Goal: Transaction & Acquisition: Purchase product/service

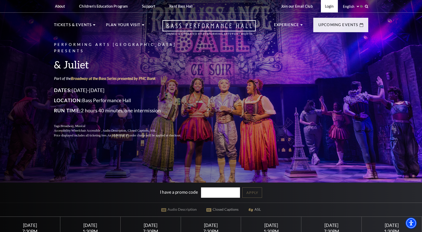
click at [326, 7] on link "Login" at bounding box center [329, 6] width 17 height 12
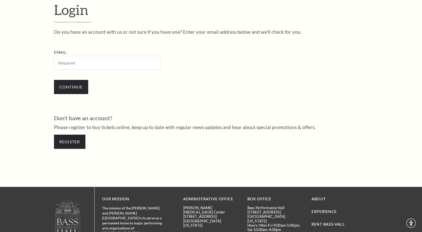
scroll to position [157, 0]
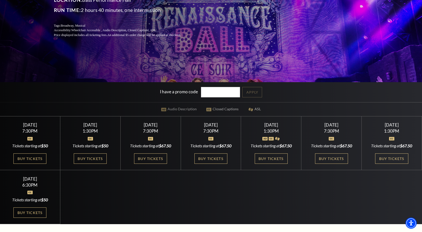
scroll to position [127, 0]
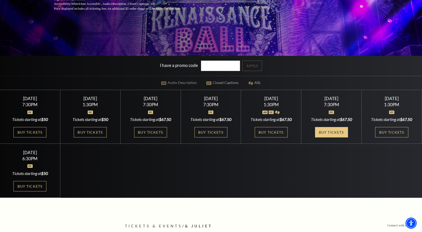
click at [327, 132] on link "Buy Tickets" at bounding box center [331, 132] width 33 height 10
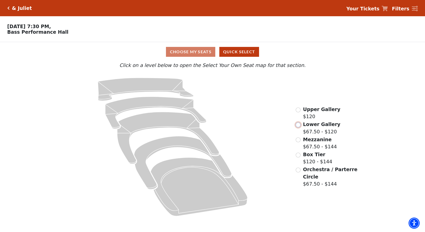
click at [300, 127] on input "Lower Gallery$67.50 - $120\a" at bounding box center [298, 124] width 5 height 5
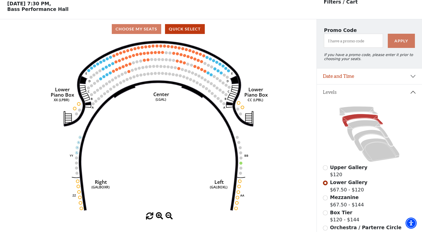
scroll to position [24, 0]
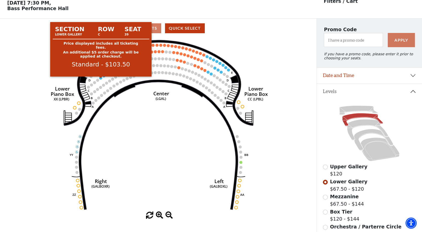
click at [101, 80] on circle at bounding box center [100, 77] width 3 height 3
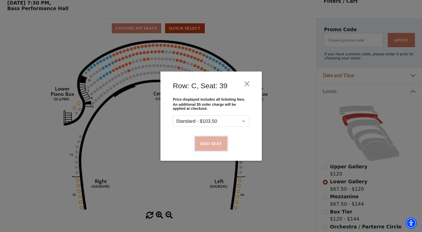
click at [206, 140] on button "Add Seat" at bounding box center [210, 143] width 32 height 14
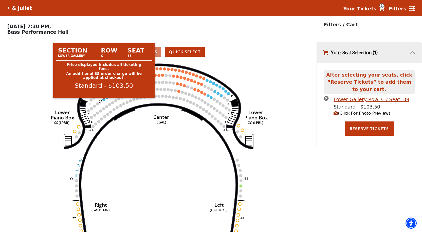
click at [105, 101] on circle at bounding box center [103, 99] width 3 height 3
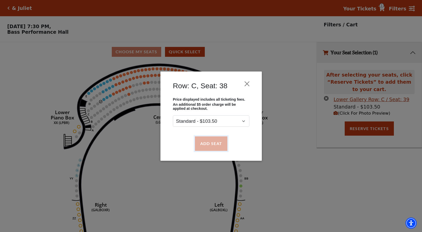
click at [205, 146] on button "Add Seat" at bounding box center [210, 143] width 32 height 14
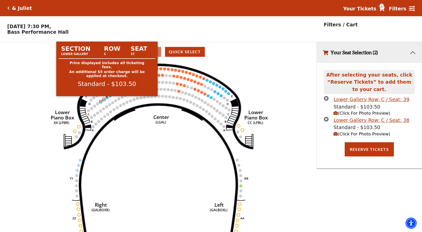
click at [106, 99] on circle at bounding box center [107, 97] width 3 height 3
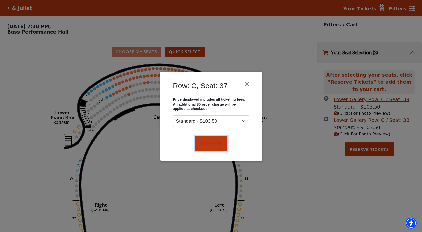
drag, startPoint x: 203, startPoint y: 139, endPoint x: 155, endPoint y: 120, distance: 50.9
click at [203, 139] on button "Add Seat" at bounding box center [210, 143] width 32 height 14
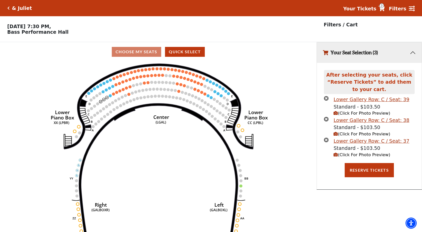
click at [111, 97] on circle at bounding box center [110, 95] width 3 height 3
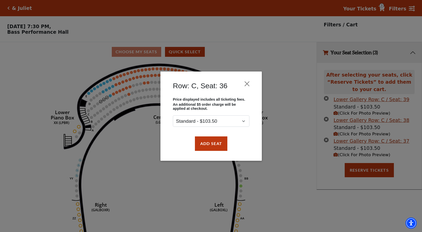
click at [193, 139] on div "Add Seat" at bounding box center [211, 143] width 86 height 24
click at [200, 141] on button "Add Seat" at bounding box center [210, 143] width 32 height 14
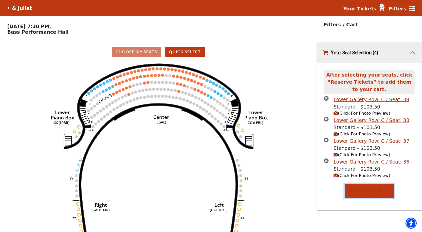
click at [369, 191] on button "Reserve Tickets" at bounding box center [368, 191] width 49 height 14
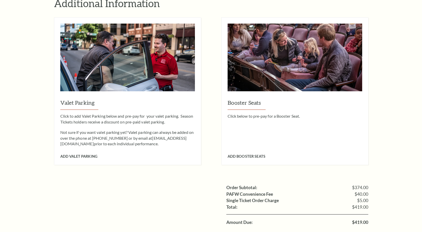
scroll to position [481, 0]
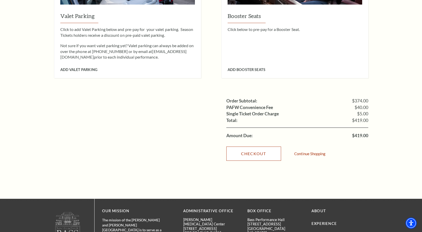
click at [264, 148] on link "Checkout" at bounding box center [253, 153] width 55 height 14
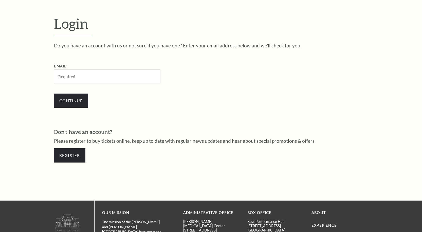
scroll to position [157, 0]
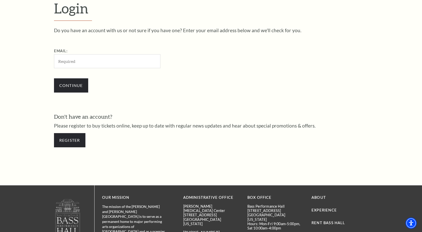
click at [116, 56] on input "Email:" at bounding box center [107, 61] width 106 height 14
type input "https://www.basshall.com/juliet"
click at [105, 57] on input "Email:" at bounding box center [107, 61] width 106 height 14
paste input "MILKDRINKINGLOSER@GMAIL.COM"
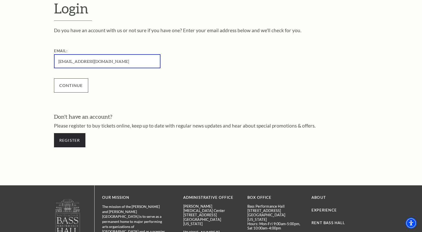
type input "[EMAIL_ADDRESS][DOMAIN_NAME]"
click at [73, 85] on input "Continue" at bounding box center [71, 85] width 34 height 14
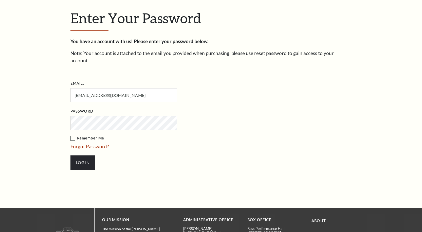
scroll to position [162, 0]
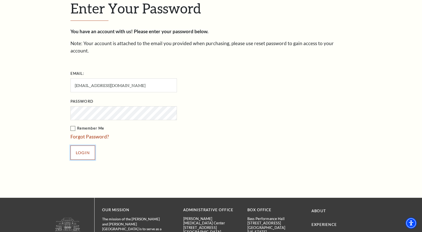
click at [86, 146] on input "Login" at bounding box center [82, 152] width 25 height 14
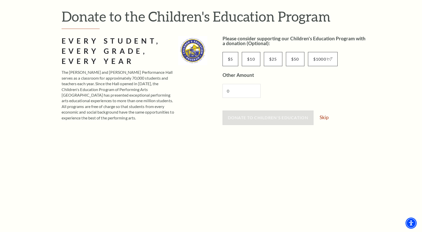
scroll to position [51, 0]
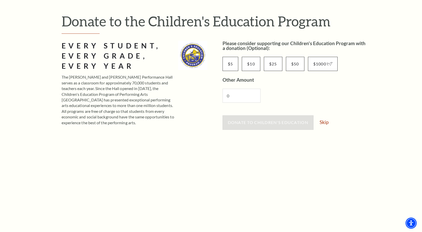
click at [324, 127] on div "Donate to Children's Education Skip" at bounding box center [295, 124] width 146 height 19
click at [325, 123] on link "Skip" at bounding box center [323, 122] width 9 height 5
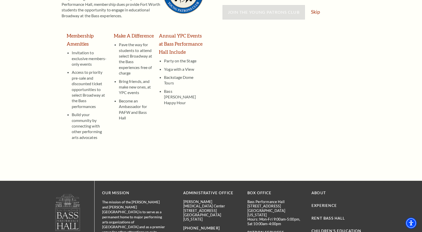
scroll to position [76, 0]
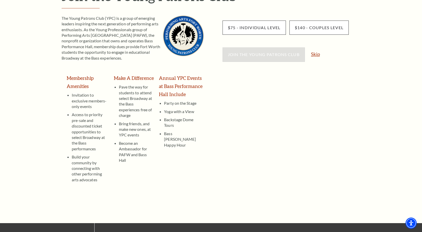
click at [316, 54] on link "Skip" at bounding box center [315, 54] width 9 height 5
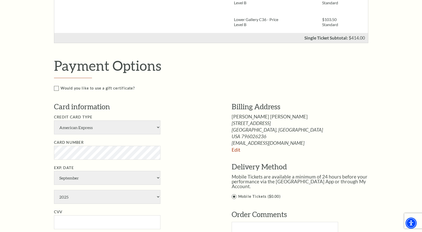
scroll to position [228, 0]
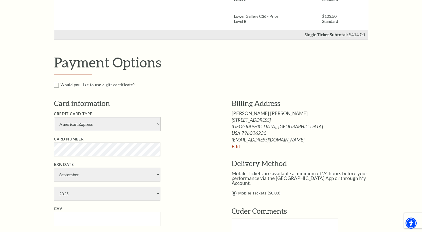
click at [89, 118] on select "American Express Visa Master Card Discover" at bounding box center [107, 124] width 106 height 14
select select "25"
click at [54, 117] on select "American Express Visa Master Card Discover" at bounding box center [107, 124] width 106 height 14
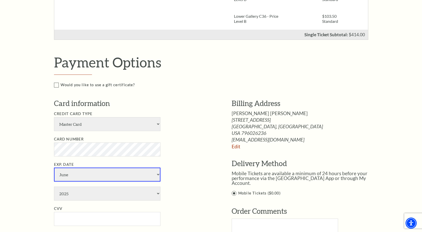
select select "5"
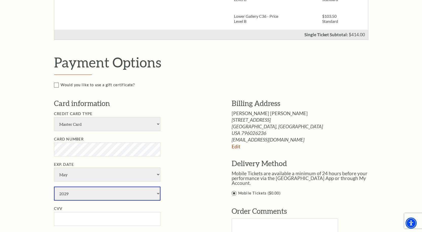
select select "2030"
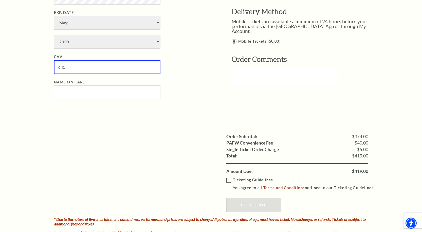
scroll to position [380, 0]
type input "641"
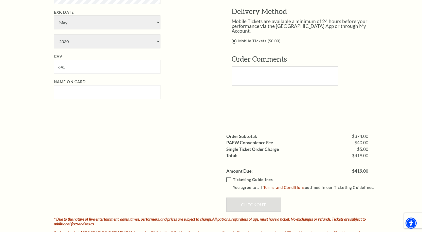
click at [229, 181] on label "Ticketing Guidelines You agree to all Terms and Conditions outlined in our Tick…" at bounding box center [302, 183] width 153 height 14
click at [0, 0] on input "Ticketing Guidelines You agree to all Terms and Conditions outlined in our Tick…" at bounding box center [0, 0] width 0 height 0
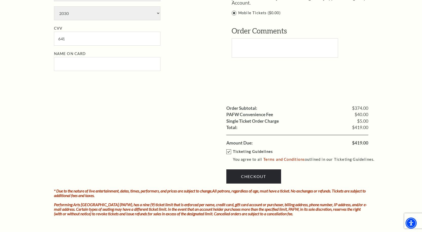
scroll to position [456, 0]
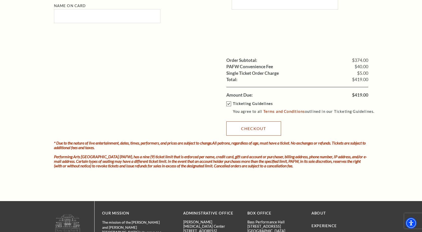
click at [247, 133] on link "Checkout" at bounding box center [253, 128] width 55 height 14
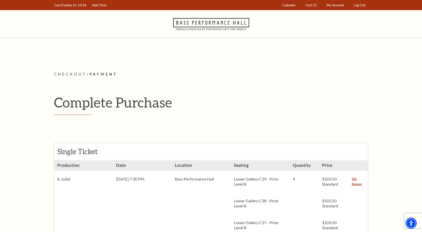
scroll to position [25, 0]
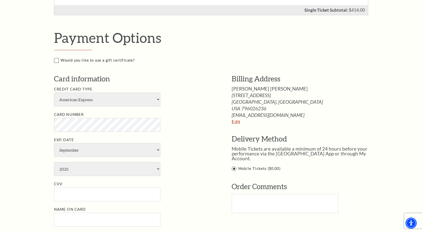
scroll to position [253, 0]
click at [97, 97] on select "American Express Visa Master Card Discover" at bounding box center [107, 99] width 106 height 14
select select "25"
click at [54, 92] on select "American Express Visa Master Card Discover" at bounding box center [107, 99] width 106 height 14
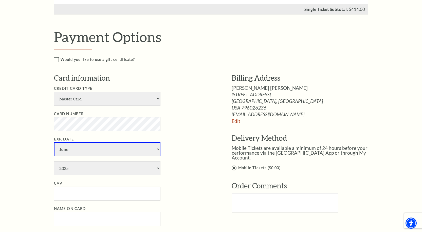
select select "5"
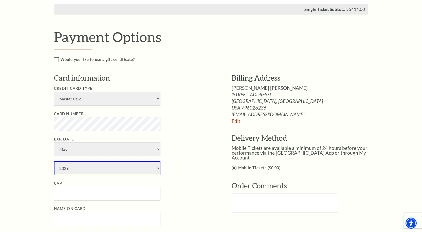
select select "2030"
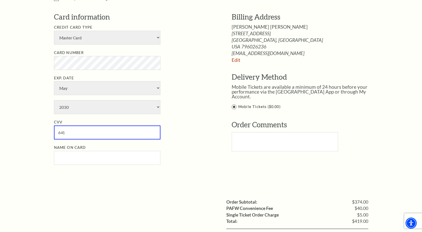
scroll to position [329, 0]
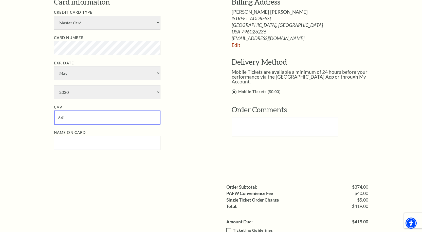
type input "641"
click at [90, 143] on input "Name on Card" at bounding box center [107, 143] width 106 height 14
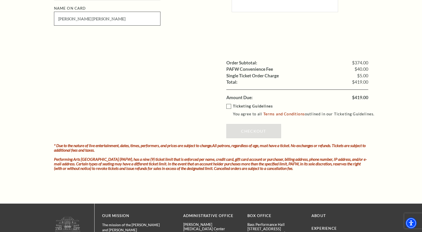
scroll to position [456, 0]
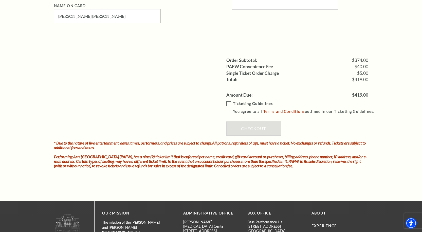
type input "dahl edwards"
click at [228, 104] on label "Ticketing Guidelines You agree to all Terms and Conditions outlined in our Tick…" at bounding box center [302, 108] width 153 height 14
click at [0, 0] on input "Ticketing Guidelines You agree to all Terms and Conditions outlined in our Tick…" at bounding box center [0, 0] width 0 height 0
click at [243, 126] on link "Checkout" at bounding box center [253, 128] width 55 height 14
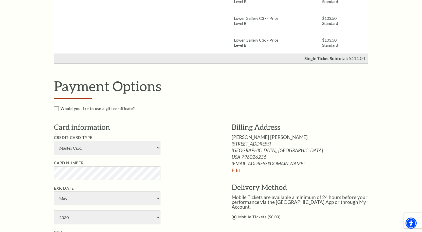
scroll to position [203, 0]
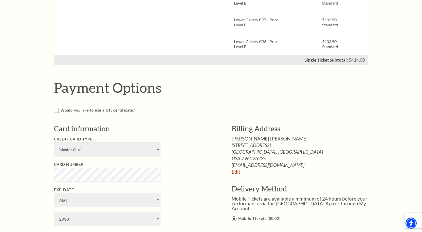
click at [375, 90] on h2 "Payment Options" at bounding box center [216, 87] width 325 height 16
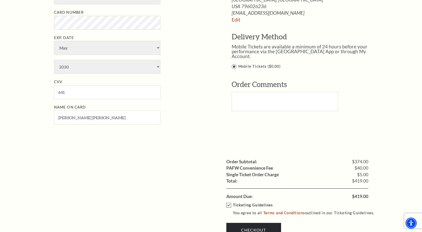
scroll to position [380, 0]
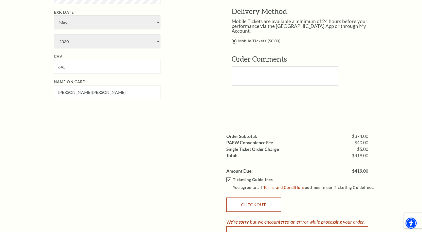
click at [259, 200] on link "Checkout" at bounding box center [253, 204] width 55 height 14
click at [346, 60] on div "Order Comments" at bounding box center [304, 73] width 147 height 39
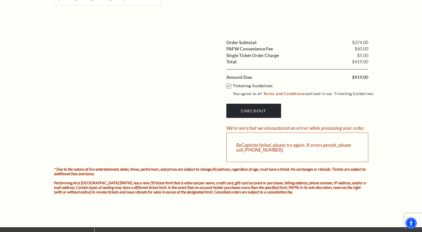
scroll to position [506, 0]
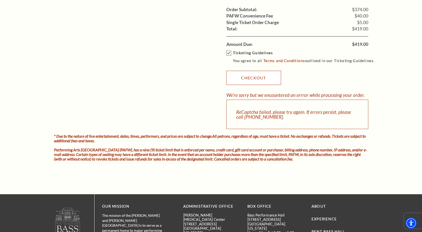
click at [264, 77] on link "Checkout" at bounding box center [253, 78] width 55 height 14
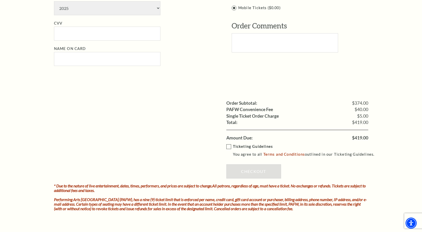
scroll to position [430, 0]
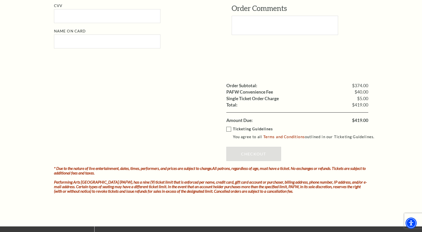
click at [230, 129] on label "Ticketing Guidelines You agree to all Terms and Conditions outlined in our Tick…" at bounding box center [302, 133] width 153 height 14
click at [0, 0] on input "Ticketing Guidelines You agree to all Terms and Conditions outlined in our Tick…" at bounding box center [0, 0] width 0 height 0
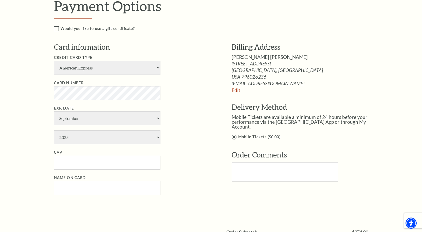
scroll to position [279, 0]
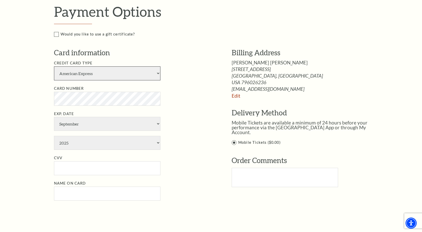
click at [98, 75] on select "American Express Visa Master Card Discover" at bounding box center [107, 73] width 106 height 14
select select "25"
click at [54, 66] on select "American Express Visa Master Card Discover" at bounding box center [107, 73] width 106 height 14
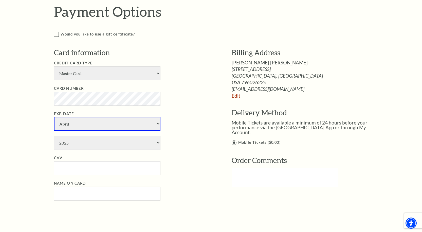
select select "5"
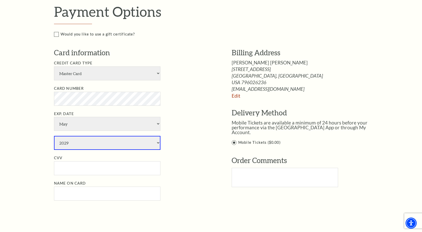
select select "2030"
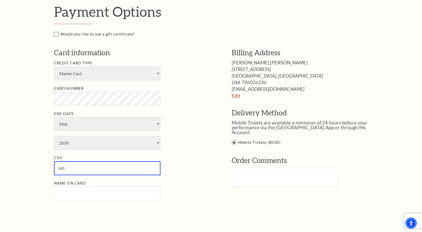
type input "641"
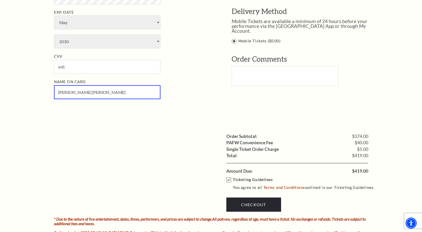
scroll to position [405, 0]
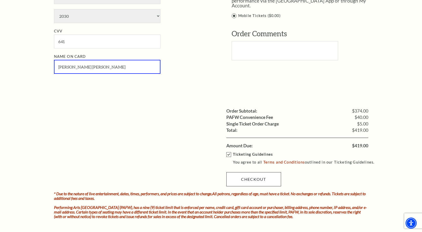
type input "dahl edwards"
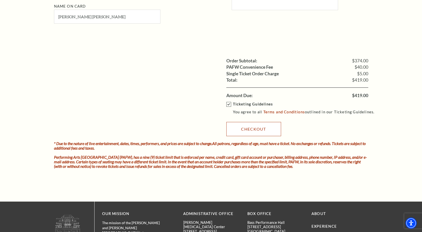
scroll to position [456, 0]
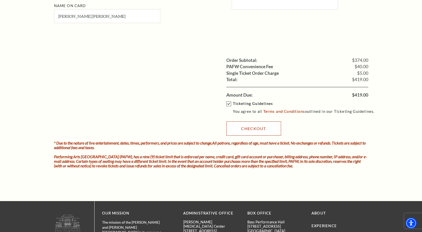
click at [237, 130] on link "Checkout" at bounding box center [253, 128] width 55 height 14
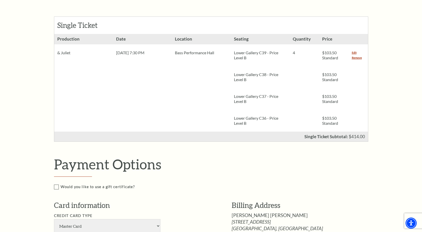
scroll to position [127, 0]
click at [353, 56] on link "Remove" at bounding box center [356, 57] width 10 height 5
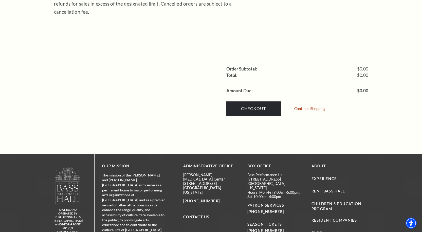
scroll to position [177, 0]
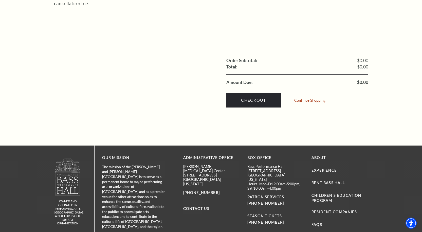
click at [271, 117] on div "Shopping Cart Due to the nature of live entertainment, dates, times, performers…" at bounding box center [211, 3] width 324 height 284
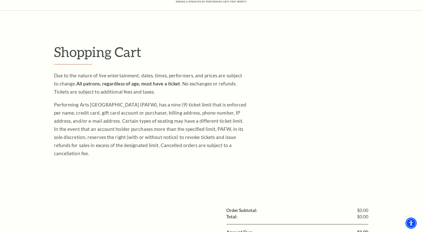
scroll to position [0, 0]
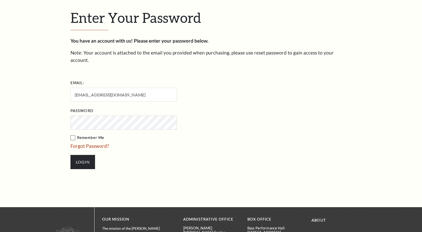
scroll to position [162, 0]
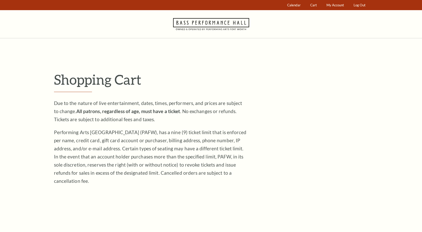
scroll to position [209, 0]
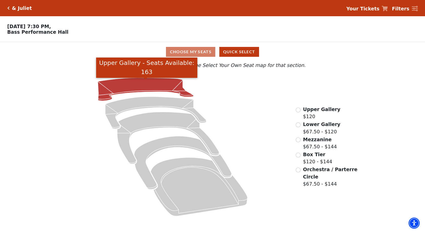
click at [142, 86] on icon "Upper Gallery - Seats Available: 163" at bounding box center [146, 89] width 96 height 23
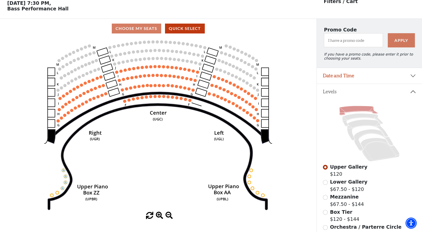
scroll to position [24, 0]
click at [324, 184] on input "Lower Gallery$67.50 - $120\a" at bounding box center [325, 182] width 5 height 5
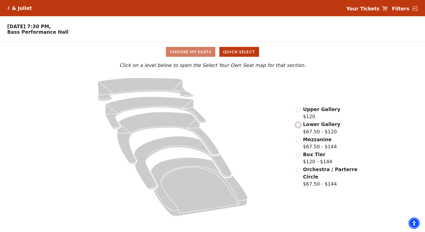
click at [300, 127] on input "Lower Gallery$67.50 - $120\a" at bounding box center [298, 124] width 5 height 5
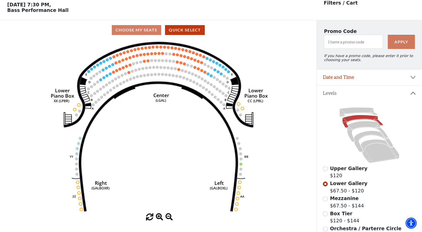
scroll to position [24, 0]
